Goal: Navigation & Orientation: Find specific page/section

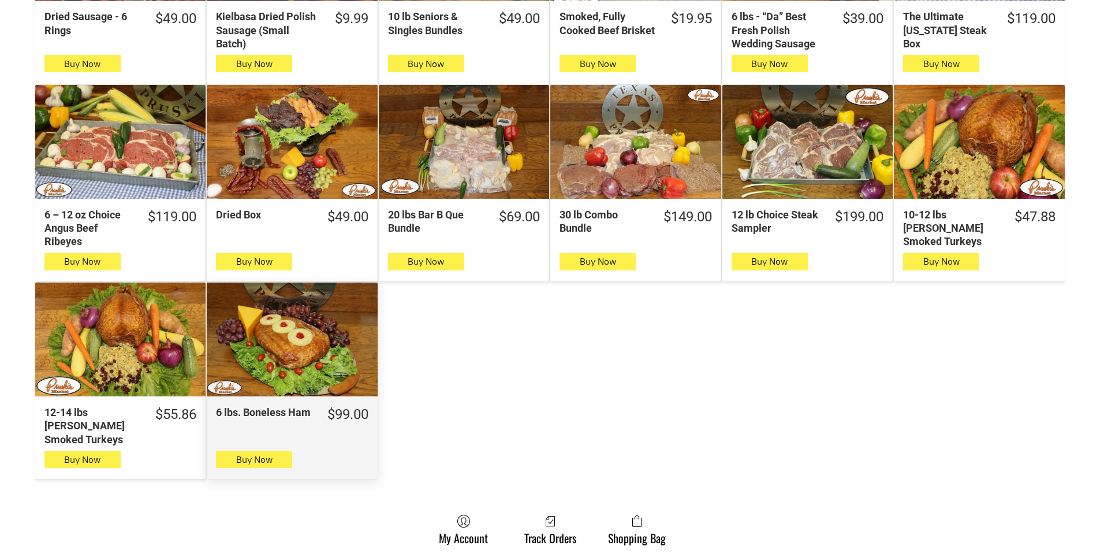
scroll to position [520, 0]
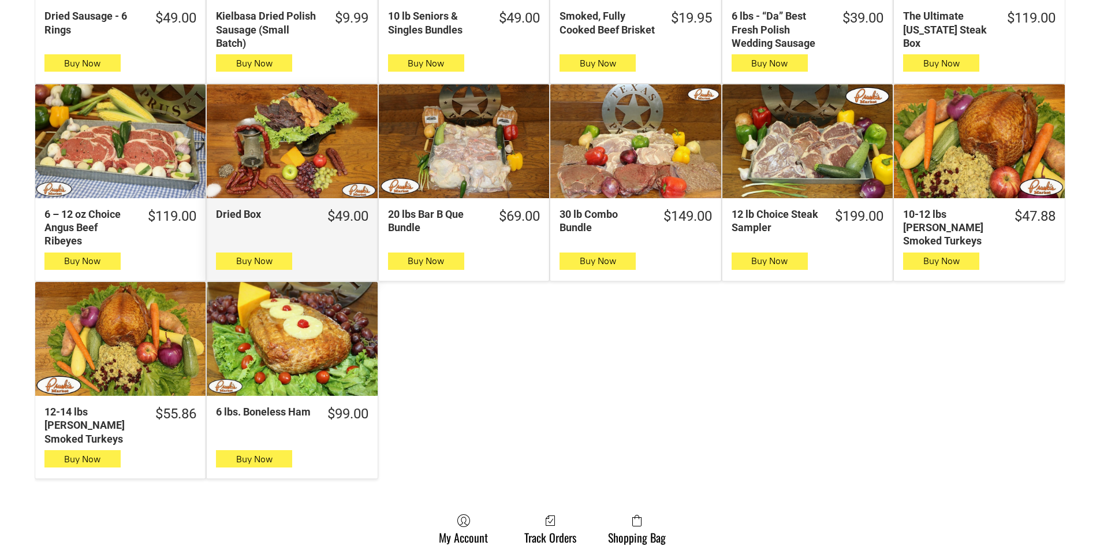
click at [321, 148] on div "Dried Box" at bounding box center [292, 141] width 170 height 114
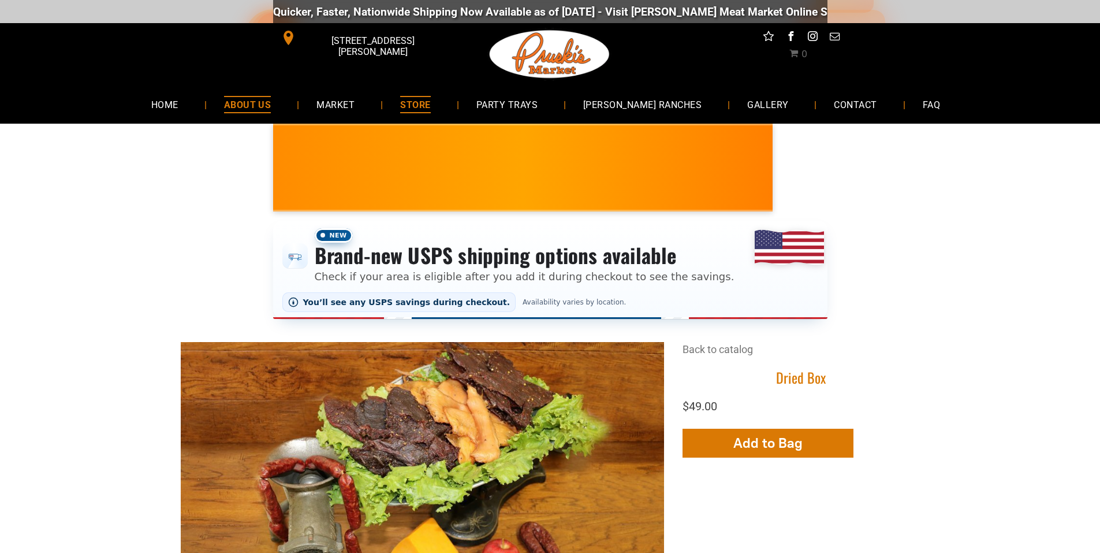
click at [271, 108] on span "ABOUT US" at bounding box center [247, 104] width 47 height 17
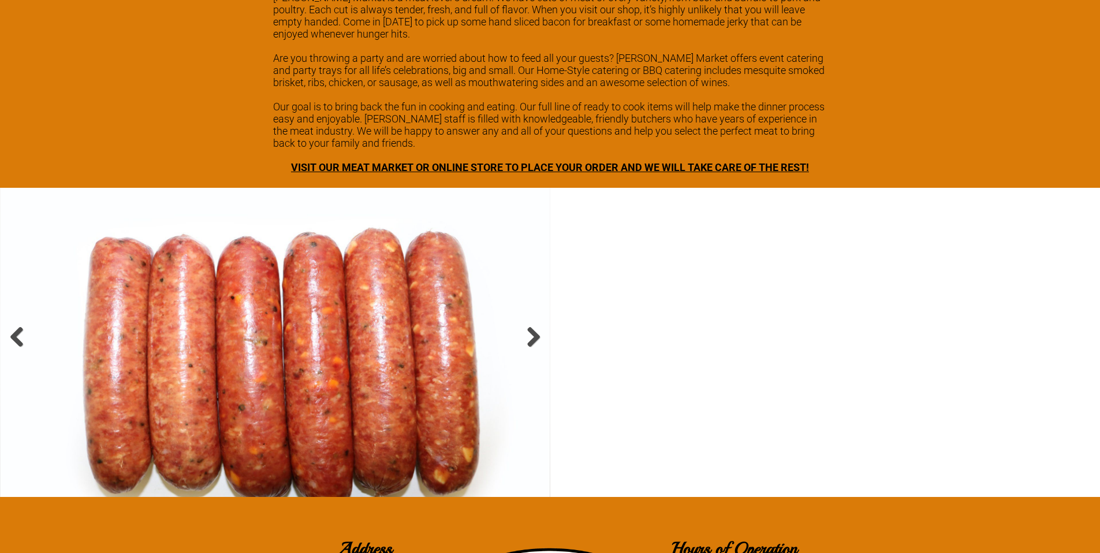
scroll to position [1840, 0]
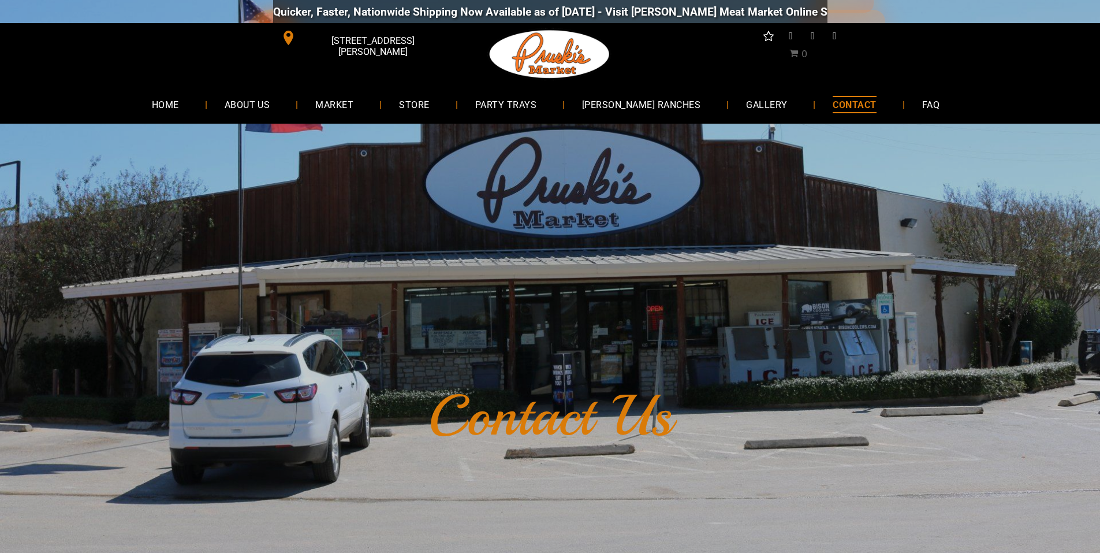
click at [429, 107] on span "STORE" at bounding box center [414, 104] width 30 height 17
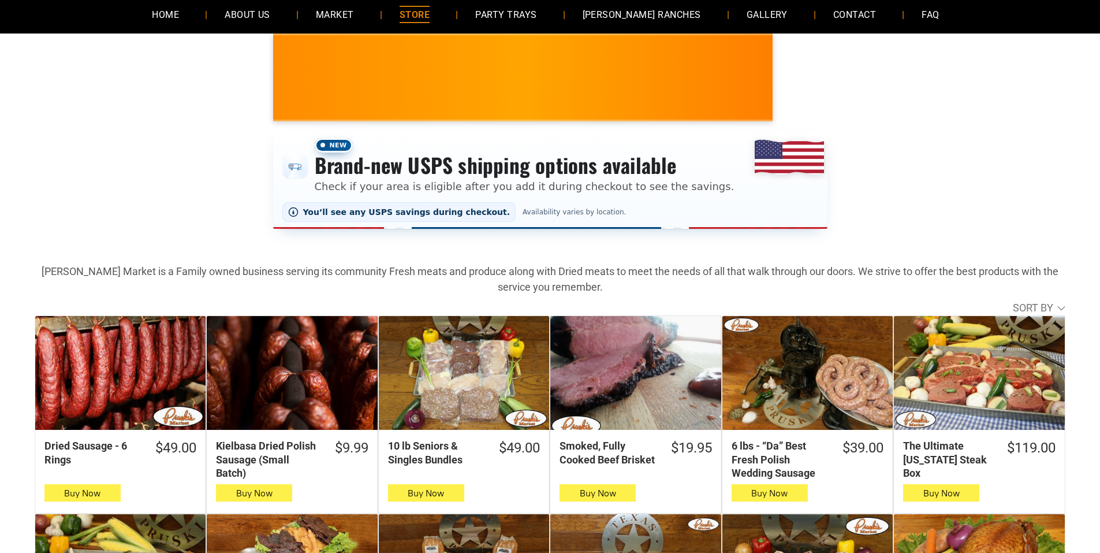
scroll to position [88, 0]
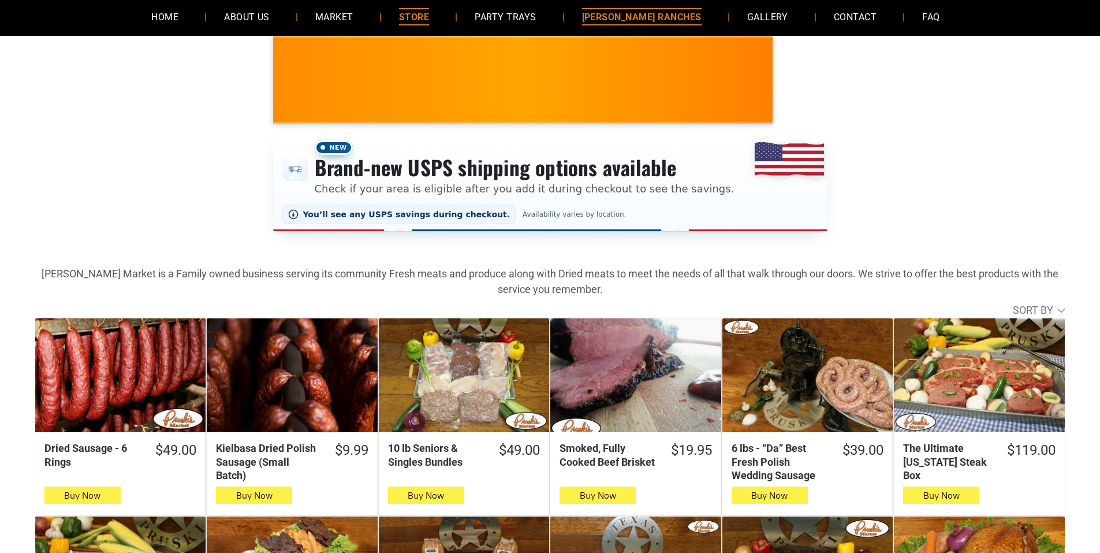
click at [652, 20] on span "[PERSON_NAME] RANCHES" at bounding box center [642, 16] width 120 height 17
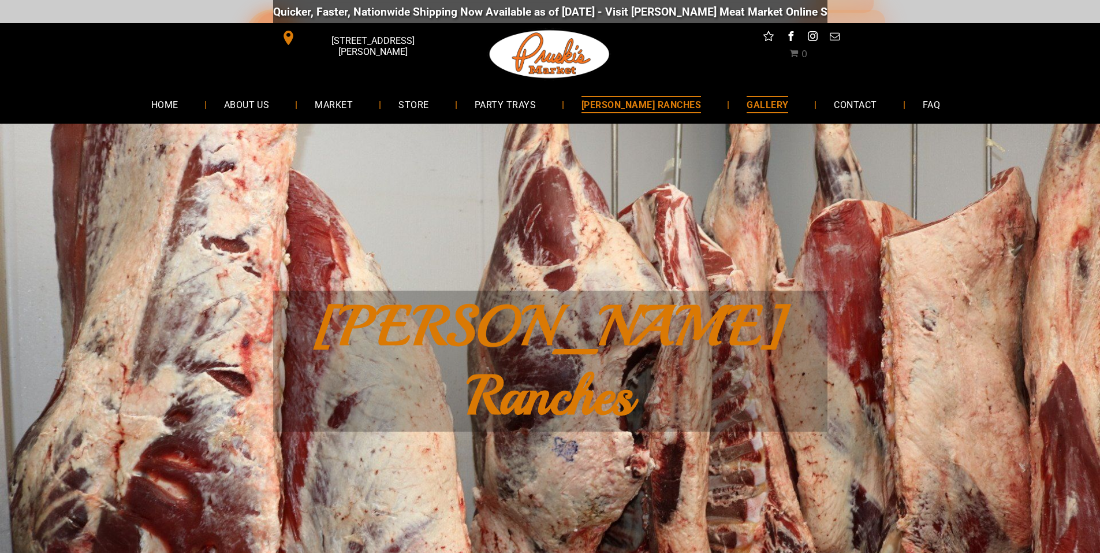
click at [764, 103] on span "GALLERY" at bounding box center [768, 104] width 42 height 17
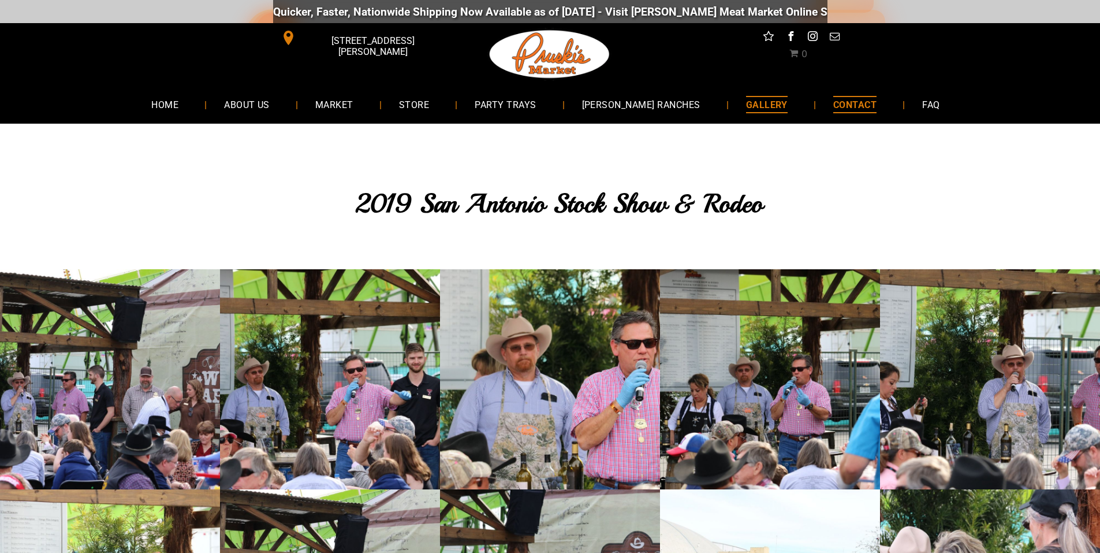
click at [836, 96] on span "CONTACT" at bounding box center [854, 104] width 43 height 17
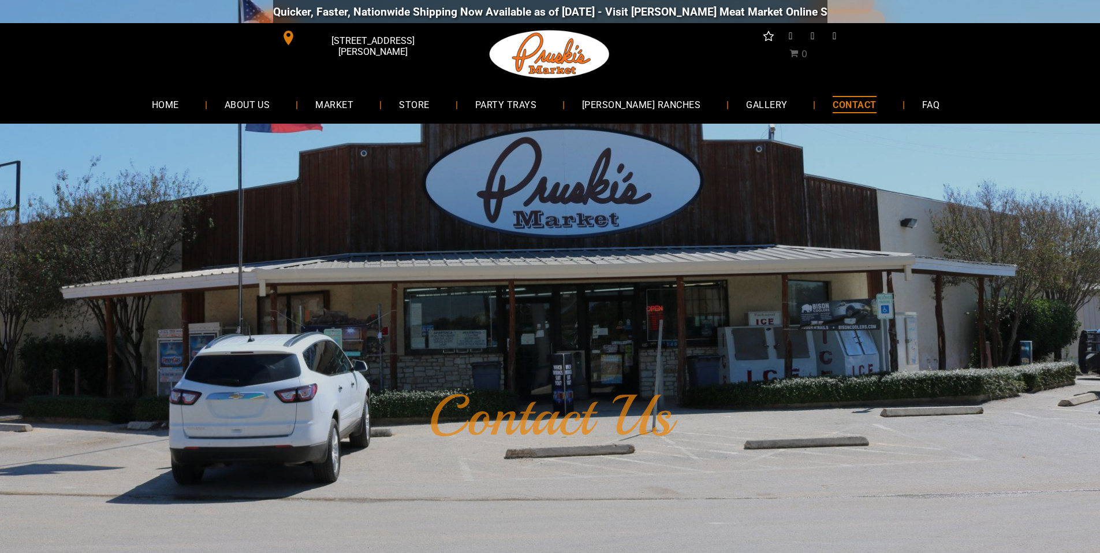
click at [922, 103] on span "FAQ" at bounding box center [930, 104] width 17 height 17
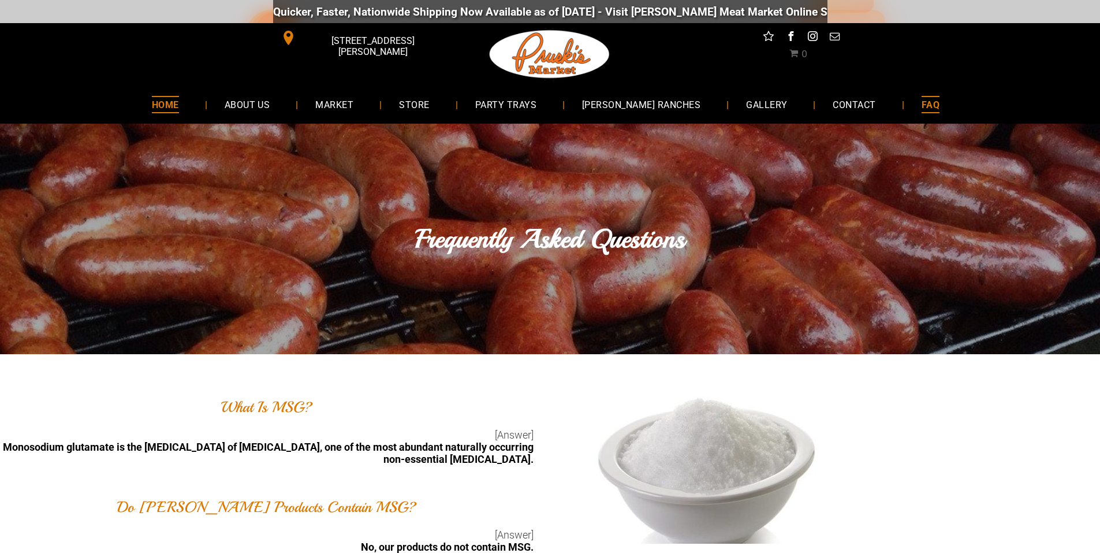
click at [179, 102] on span "HOME" at bounding box center [165, 104] width 27 height 17
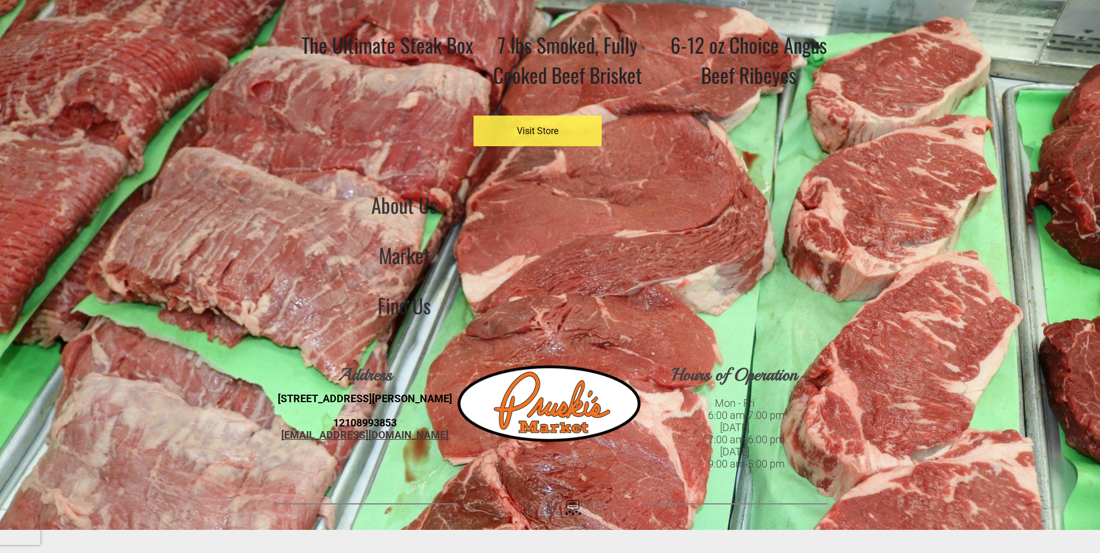
scroll to position [2052, 0]
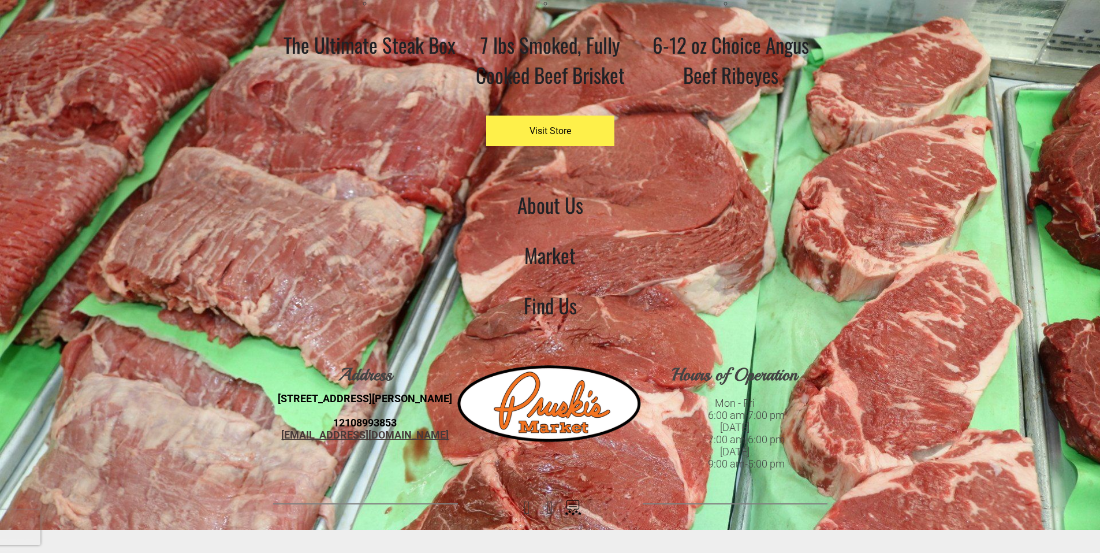
click at [524, 507] on span "facebook" at bounding box center [527, 507] width 21 height 21
